Goal: Information Seeking & Learning: Check status

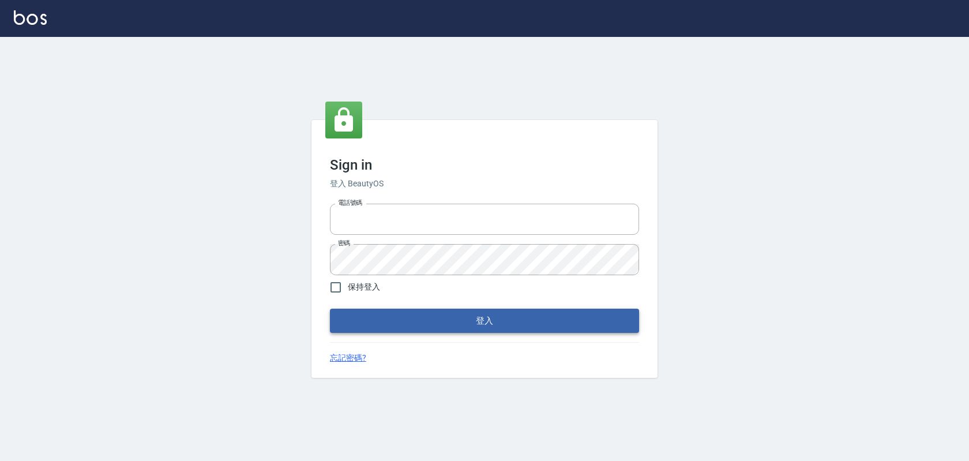
type input "devdev"
click at [468, 327] on button "登入" at bounding box center [484, 321] width 309 height 24
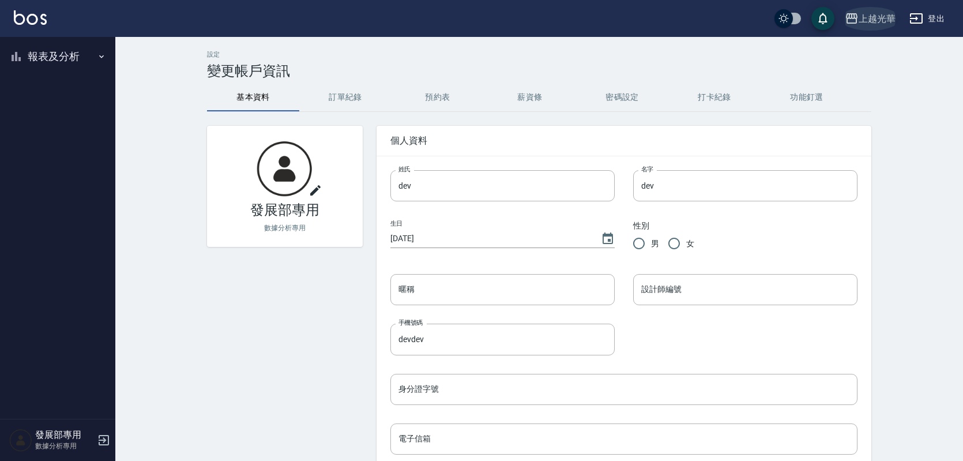
click at [869, 20] on div "上越光華" at bounding box center [877, 19] width 37 height 14
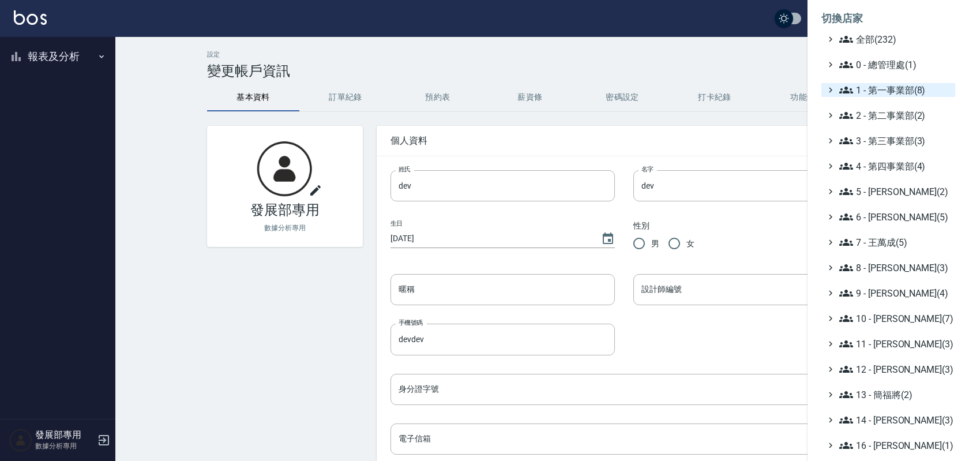
click at [906, 91] on span "1 - 第一事業部(8)" at bounding box center [894, 90] width 111 height 14
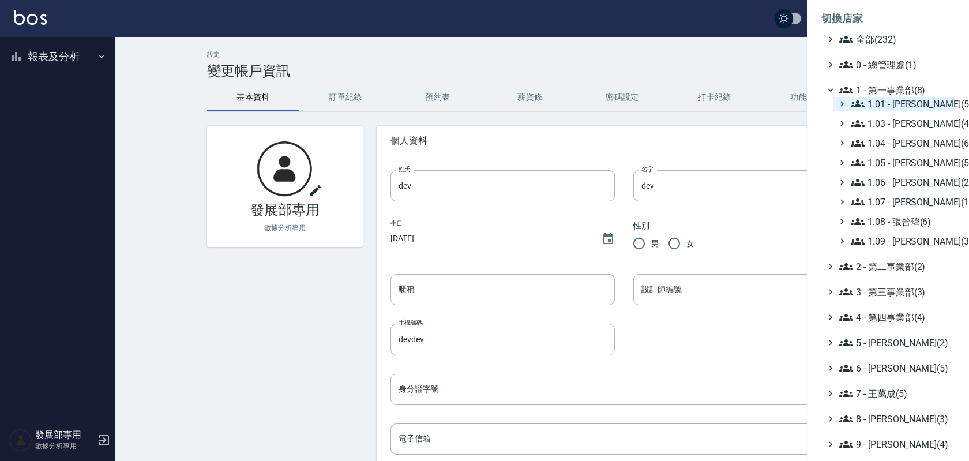
click at [923, 107] on span "1.01 - 鄭洞樂(5)" at bounding box center [901, 104] width 100 height 14
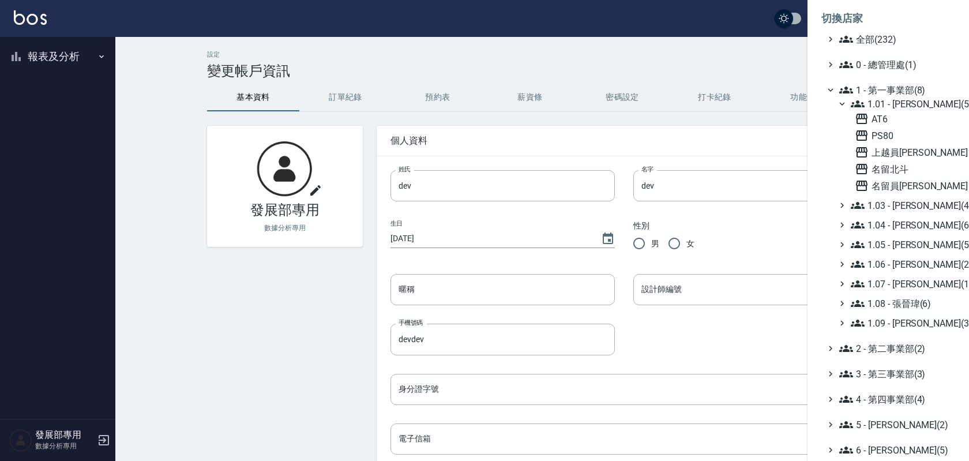
click at [923, 106] on span "1.01 - 鄭洞樂(5)" at bounding box center [901, 104] width 100 height 14
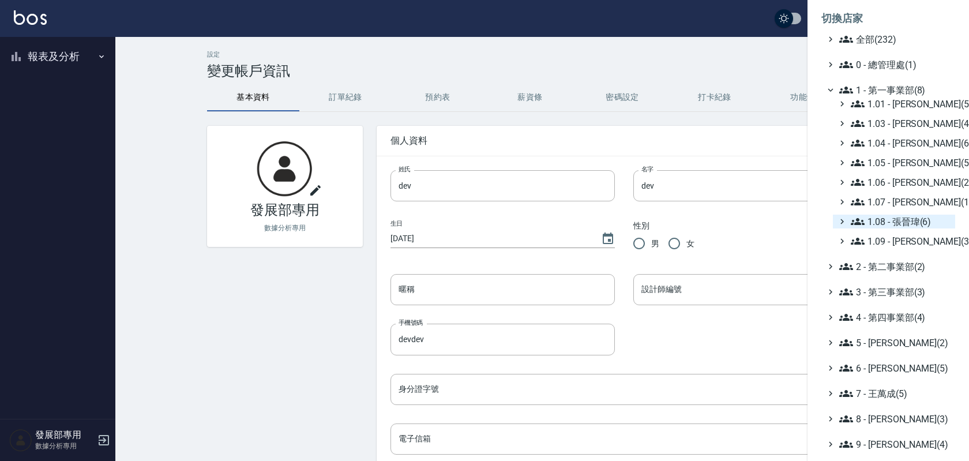
click at [868, 221] on span "1.08 - 張晉瑋(6)" at bounding box center [901, 222] width 100 height 14
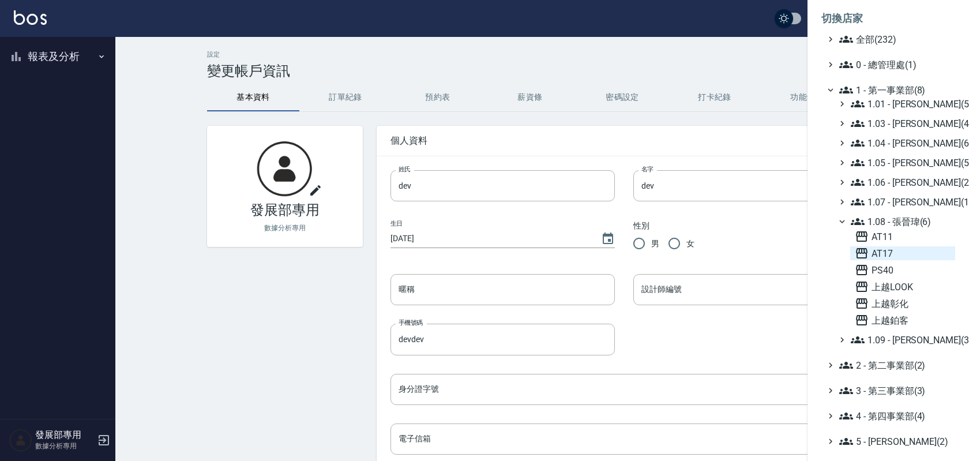
click at [885, 251] on span "AT17" at bounding box center [903, 253] width 96 height 14
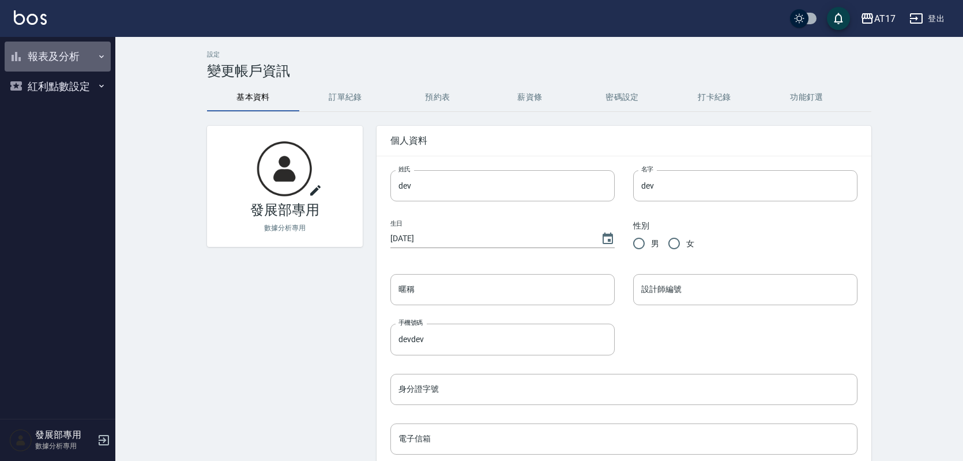
click at [75, 66] on button "報表及分析" at bounding box center [58, 57] width 106 height 30
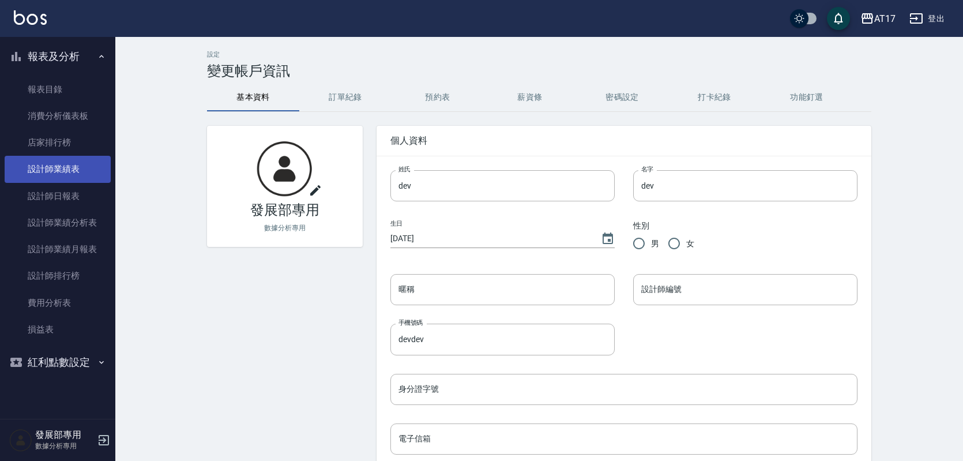
click at [91, 164] on link "設計師業績表" at bounding box center [58, 169] width 106 height 27
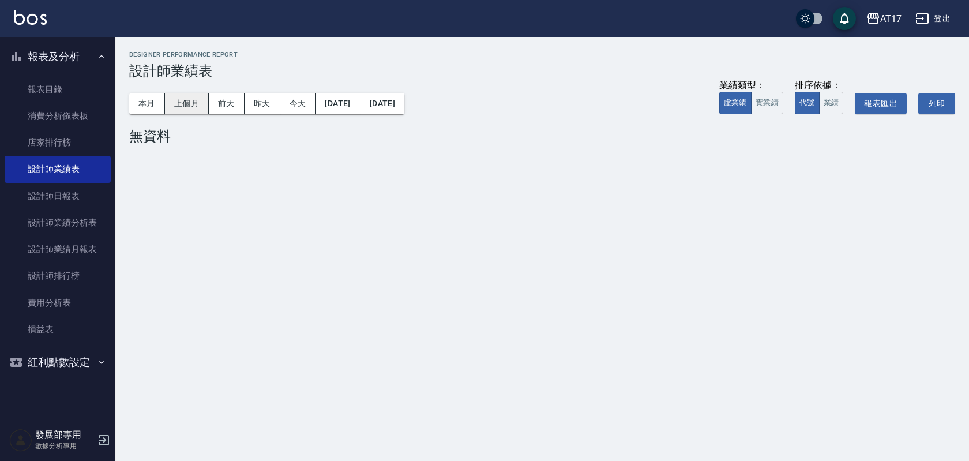
click at [191, 106] on button "上個月" at bounding box center [187, 103] width 44 height 21
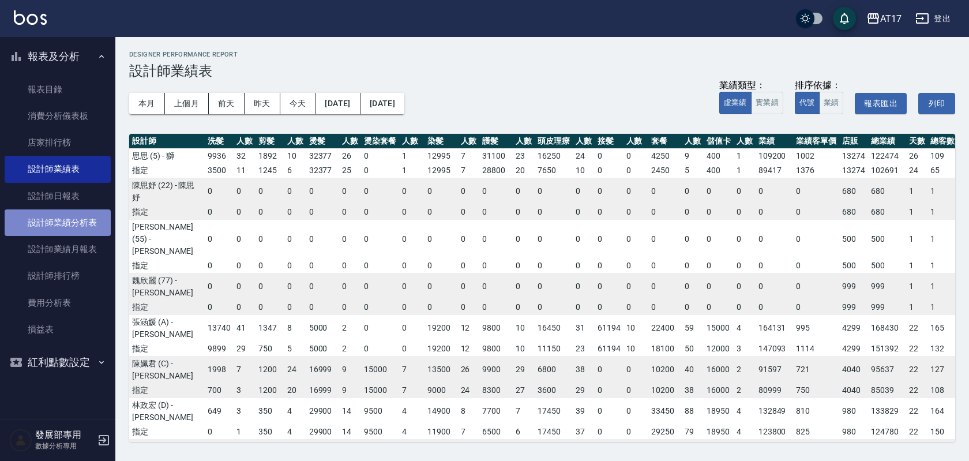
click at [84, 221] on link "設計師業績分析表" at bounding box center [58, 222] width 106 height 27
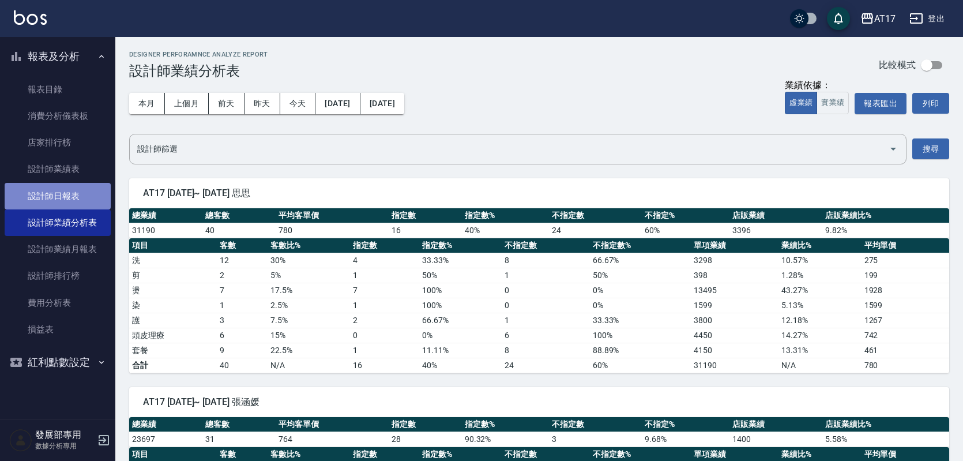
click at [86, 194] on link "設計師日報表" at bounding box center [58, 196] width 106 height 27
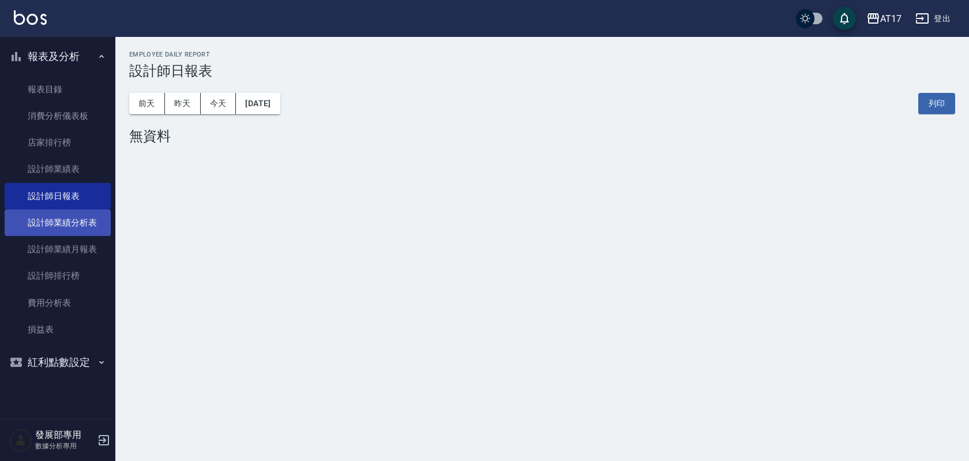
click at [89, 228] on link "設計師業績分析表" at bounding box center [58, 222] width 106 height 27
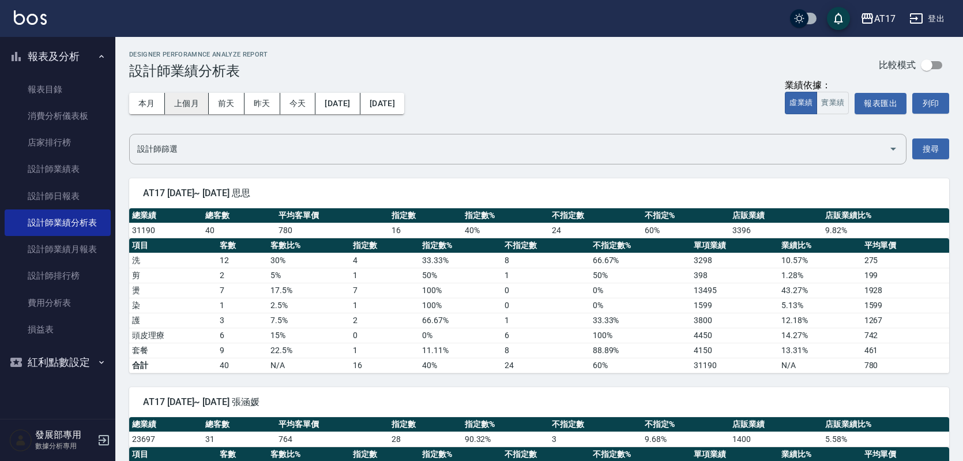
click at [189, 103] on button "上個月" at bounding box center [187, 103] width 44 height 21
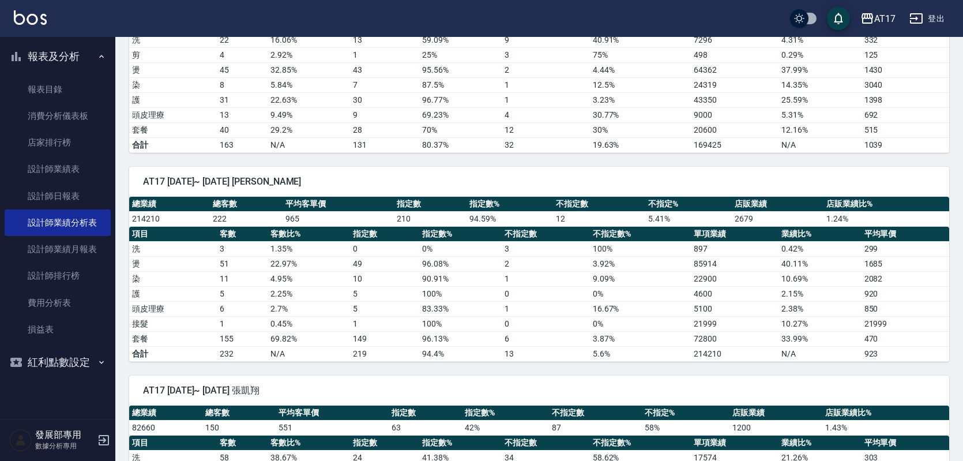
scroll to position [1686, 0]
